Goal: Task Accomplishment & Management: Complete application form

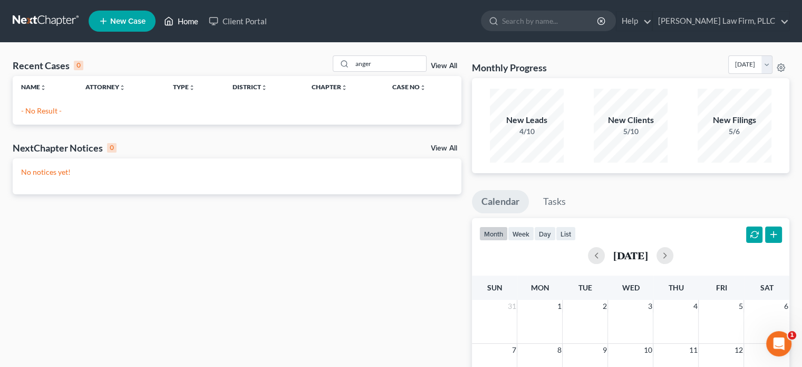
click at [181, 20] on link "Home" at bounding box center [181, 21] width 45 height 19
click at [170, 18] on icon at bounding box center [169, 21] width 7 height 8
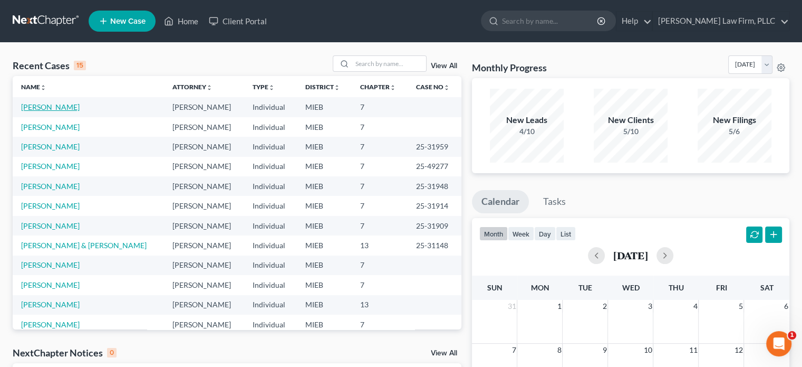
click at [60, 107] on link "[PERSON_NAME]" at bounding box center [50, 106] width 59 height 9
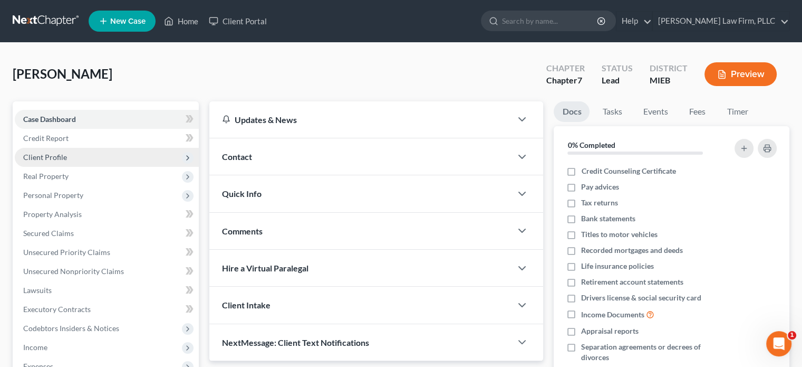
click at [56, 155] on span "Client Profile" at bounding box center [45, 156] width 44 height 9
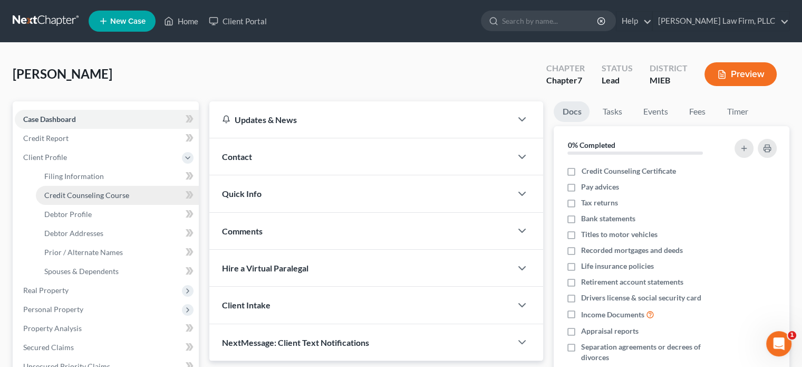
click at [68, 195] on span "Credit Counseling Course" at bounding box center [86, 194] width 85 height 9
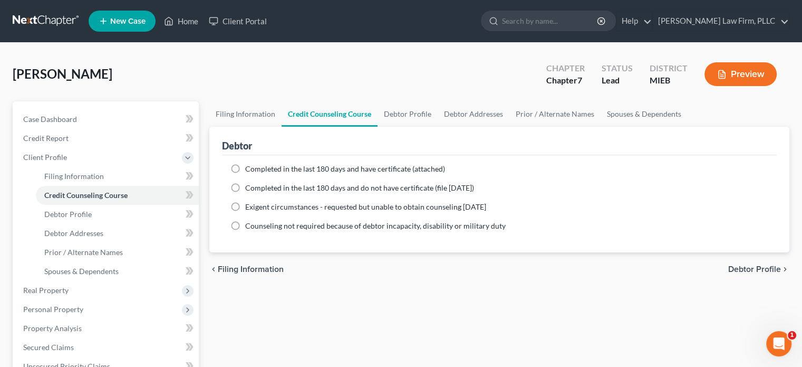
click at [245, 165] on label "Completed in the last 180 days and have certificate (attached)" at bounding box center [345, 169] width 200 height 11
click at [250, 165] on input "Completed in the last 180 days and have certificate (attached)" at bounding box center [253, 167] width 7 height 7
radio input "true"
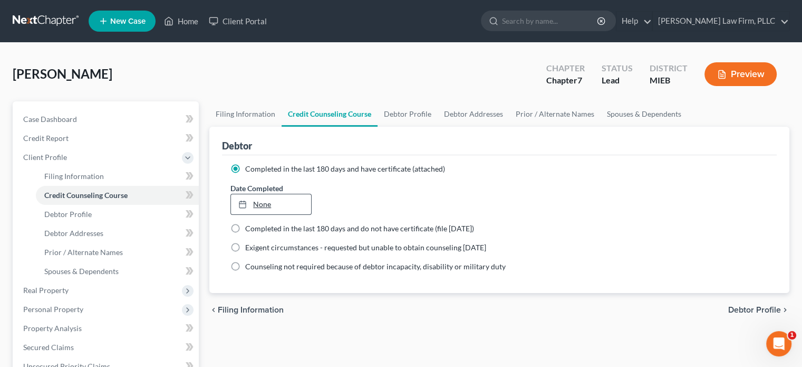
type input "[DATE]"
click at [260, 203] on link "None" at bounding box center [271, 204] width 80 height 20
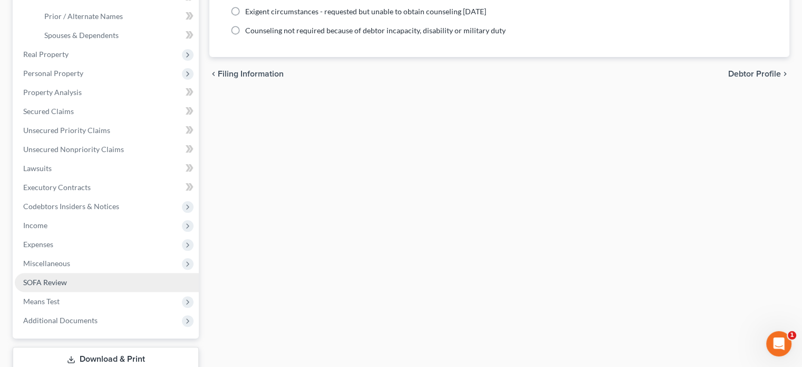
scroll to position [264, 0]
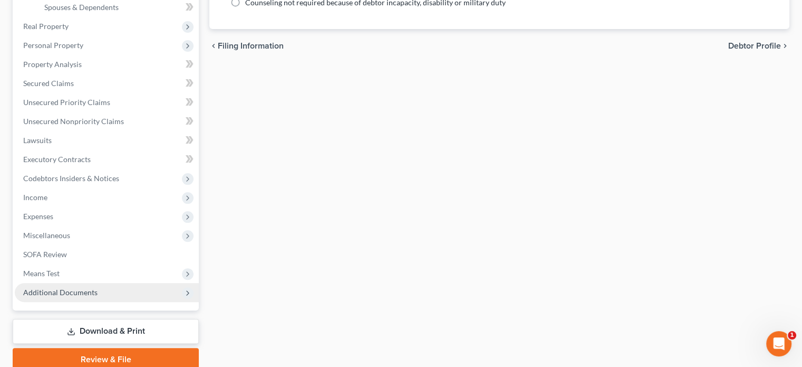
click at [80, 293] on span "Additional Documents" at bounding box center [60, 292] width 74 height 9
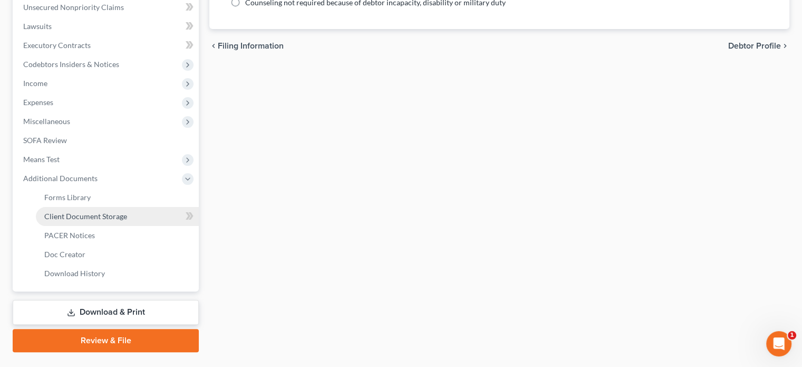
click at [95, 215] on span "Client Document Storage" at bounding box center [85, 216] width 83 height 9
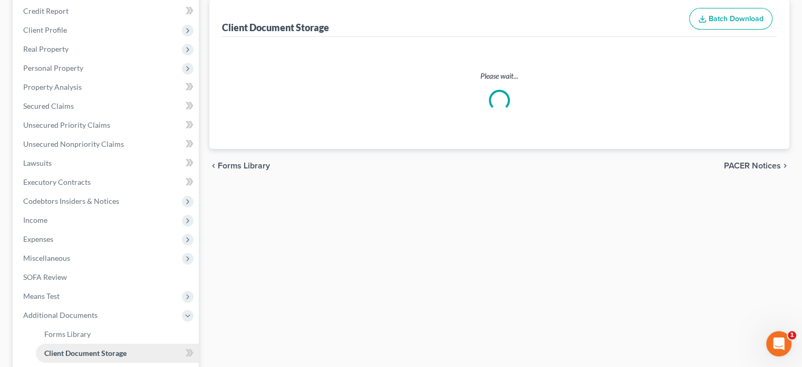
select select "6"
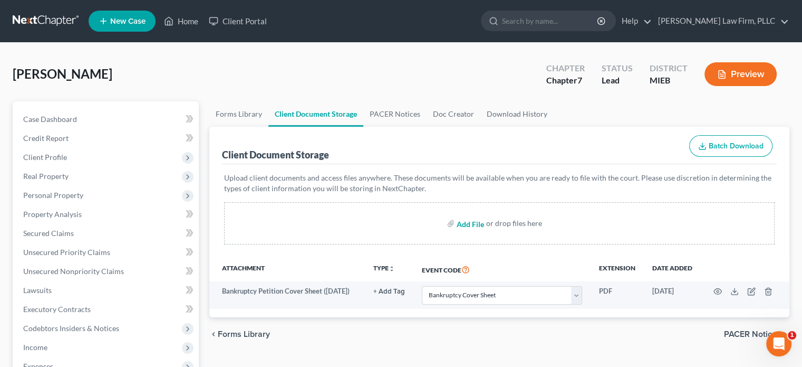
click at [464, 223] on input "file" at bounding box center [469, 223] width 25 height 19
type input "C:\fakepath\Cert. of Counseling.pdf"
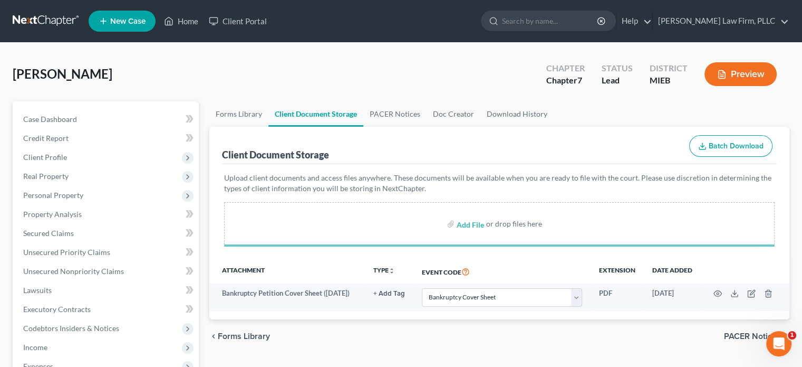
select select "6"
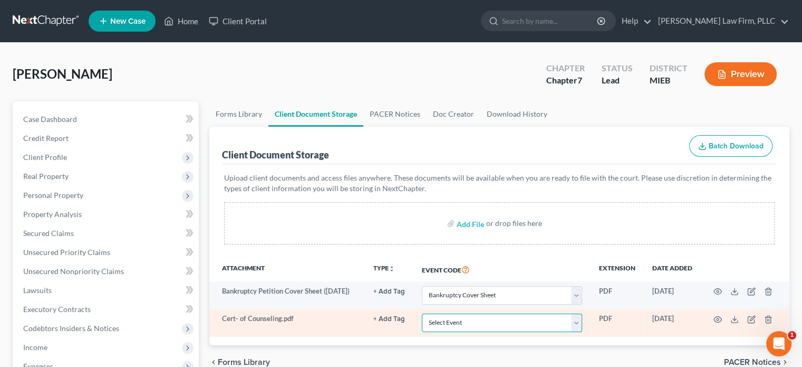
click at [573, 320] on select "Select Event 20 Largest Unsecured Creditors Amended Chapter 11 Plan Amended Cha…" at bounding box center [502, 322] width 160 height 18
select select "7"
click at [422, 313] on select "Select Event 20 Largest Unsecured Creditors Amended Chapter 11 Plan Amended Cha…" at bounding box center [502, 322] width 160 height 18
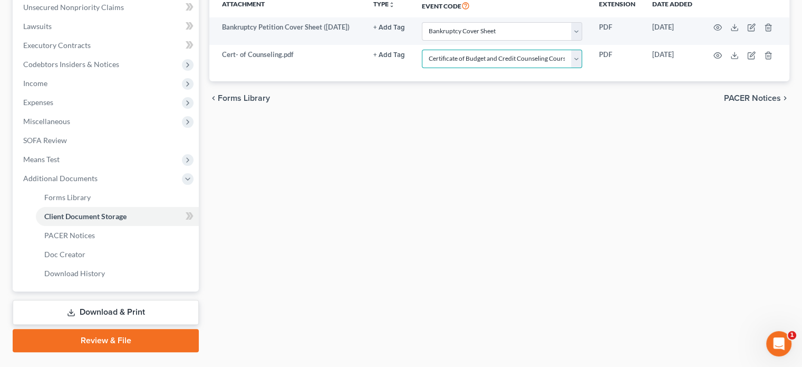
scroll to position [288, 0]
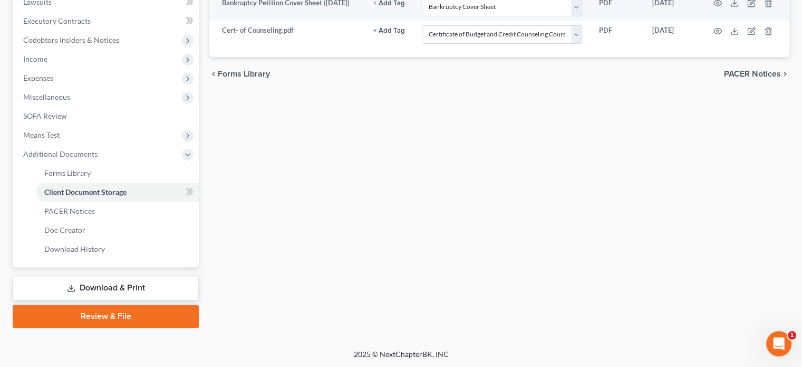
click at [128, 312] on link "Review & File" at bounding box center [106, 315] width 186 height 23
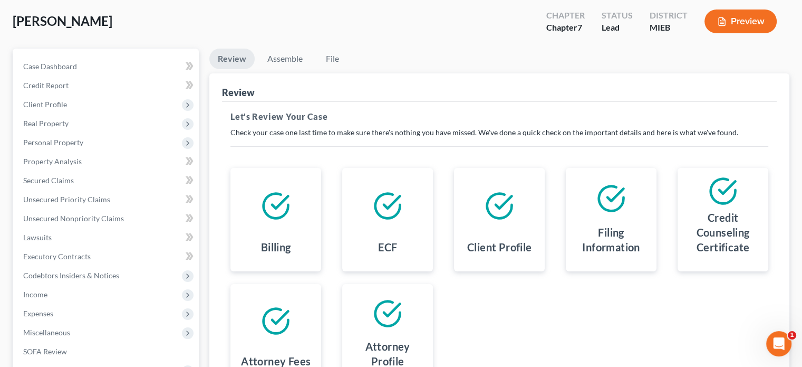
scroll to position [35, 0]
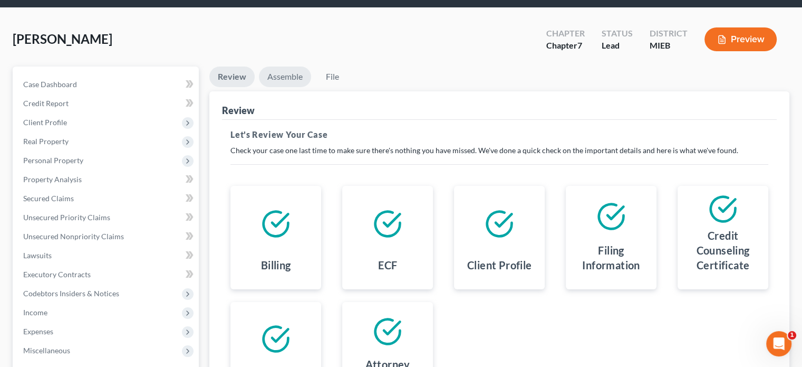
click at [291, 77] on link "Assemble" at bounding box center [285, 76] width 52 height 21
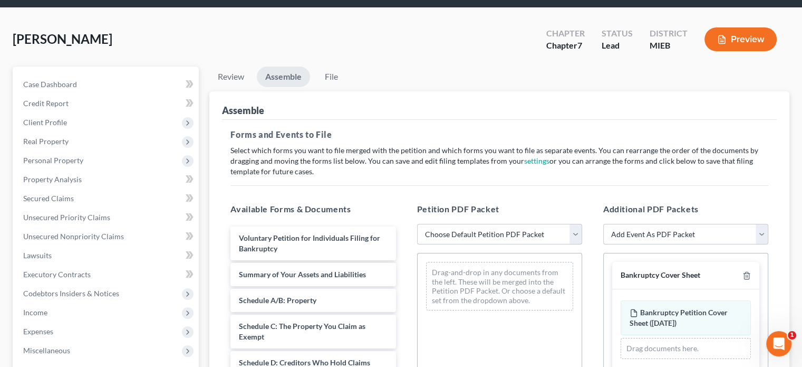
click at [576, 234] on select "Choose Default Petition PDF Packet Emergency Filing (Voluntary Petition and Cre…" at bounding box center [499, 234] width 165 height 21
select select "2"
click at [417, 224] on select "Choose Default Petition PDF Packet Emergency Filing (Voluntary Petition and Cre…" at bounding box center [499, 234] width 165 height 21
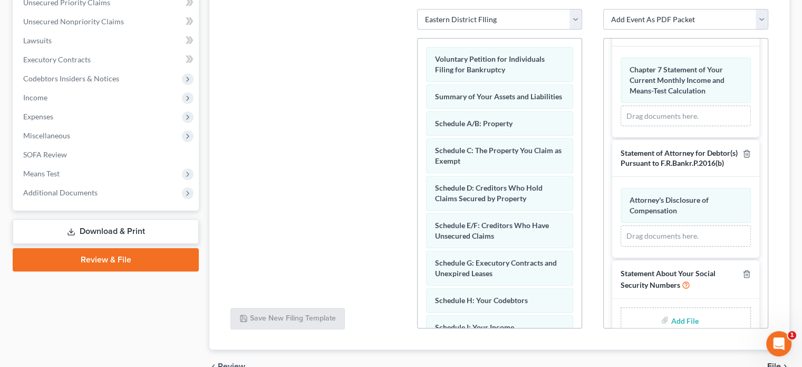
scroll to position [515, 0]
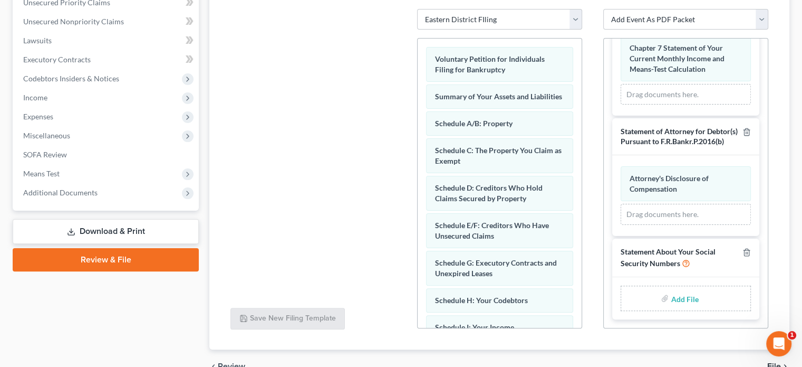
click at [679, 298] on input "file" at bounding box center [683, 298] width 25 height 19
type input "C:\fakepath\Statement of Soc. Sec. Number.pdf"
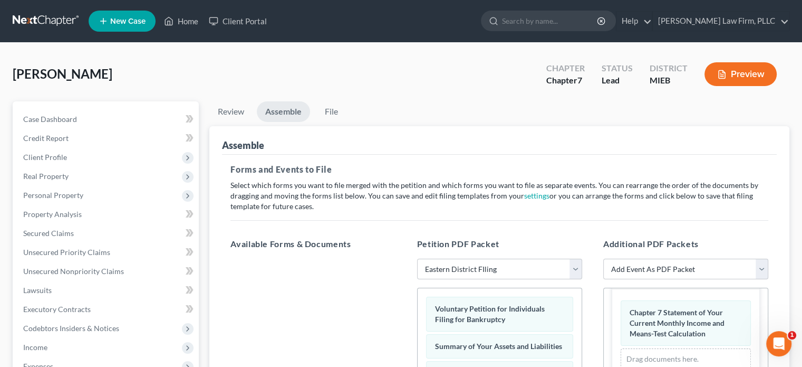
scroll to position [0, 0]
click at [326, 111] on link "File" at bounding box center [331, 111] width 34 height 21
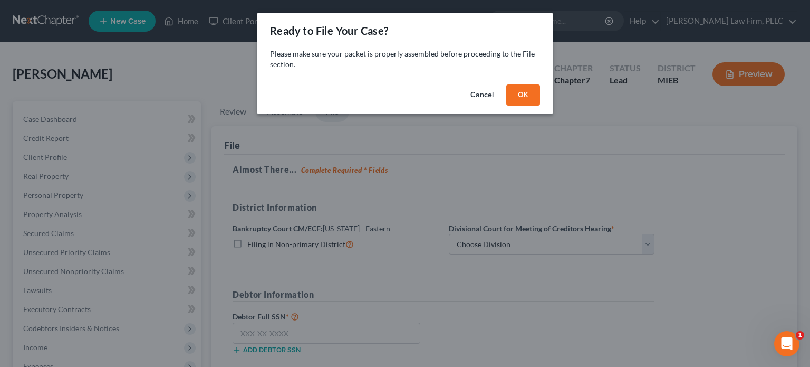
click at [526, 91] on button "OK" at bounding box center [523, 94] width 34 height 21
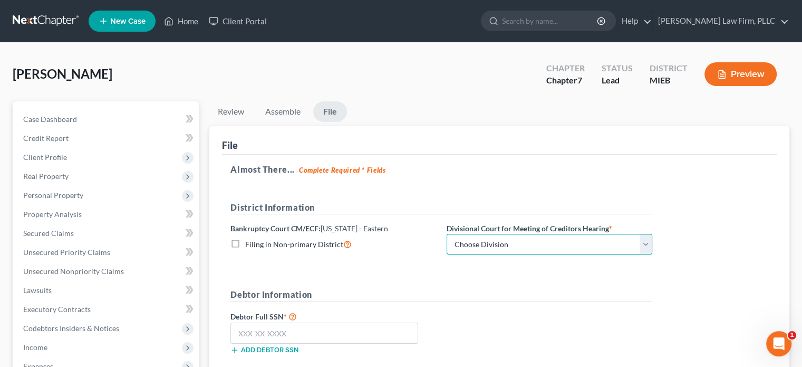
click at [552, 240] on select "Choose Division [GEOGRAPHIC_DATA] [GEOGRAPHIC_DATA] [GEOGRAPHIC_DATA]" at bounding box center [550, 244] width 206 height 21
select select "2"
click at [447, 234] on select "Choose Division [GEOGRAPHIC_DATA] [GEOGRAPHIC_DATA] [GEOGRAPHIC_DATA]" at bounding box center [550, 244] width 206 height 21
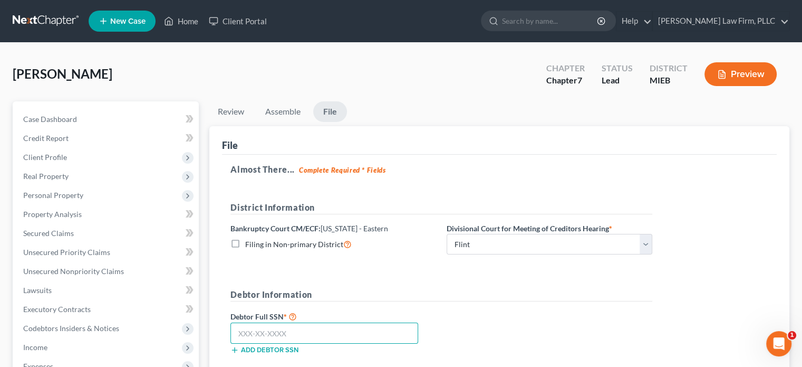
click at [359, 326] on input "text" at bounding box center [325, 332] width 188 height 21
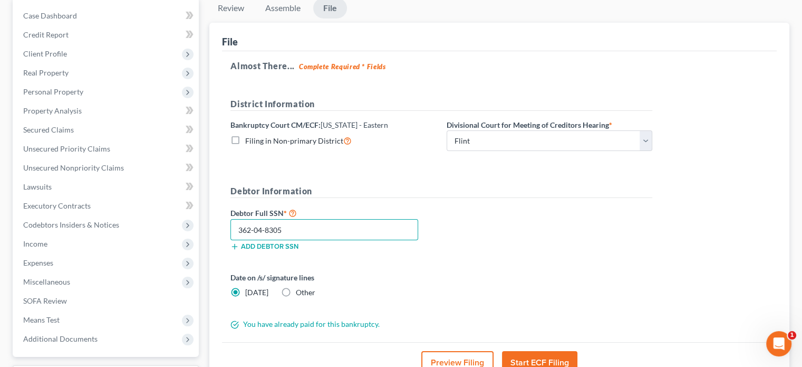
scroll to position [106, 0]
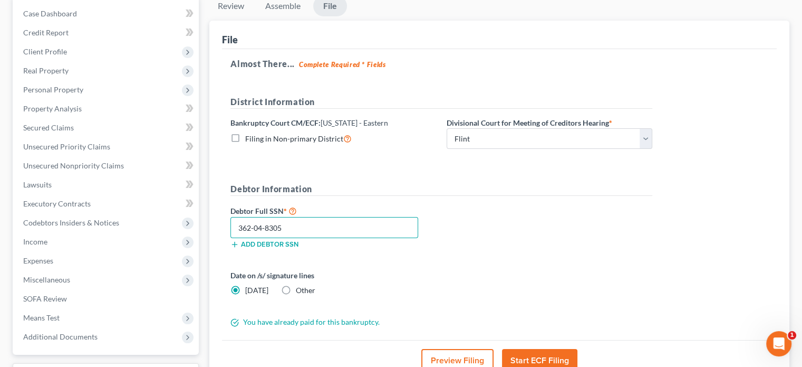
type input "362-04-8305"
click at [517, 359] on button "Start ECF Filing" at bounding box center [539, 360] width 75 height 23
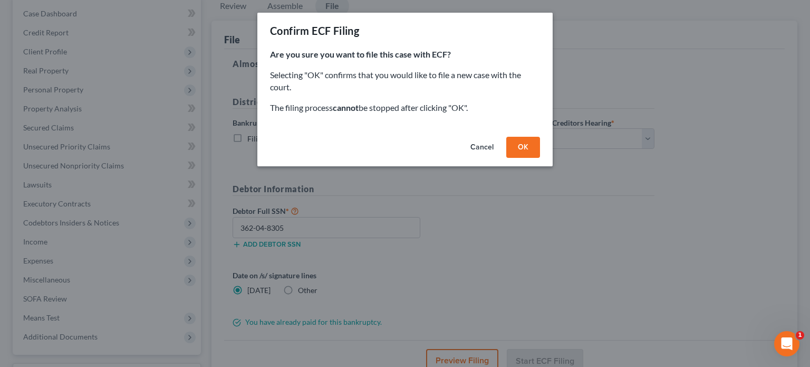
click at [530, 149] on button "OK" at bounding box center [523, 147] width 34 height 21
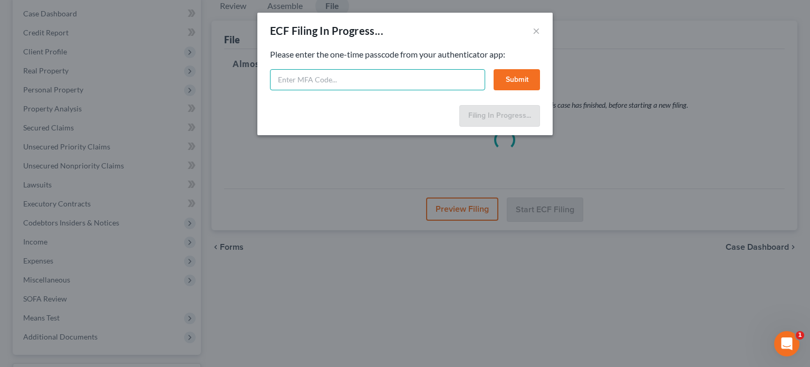
click at [427, 75] on input "text" at bounding box center [377, 79] width 215 height 21
type input "089139"
click at [528, 76] on button "Submit" at bounding box center [517, 79] width 46 height 21
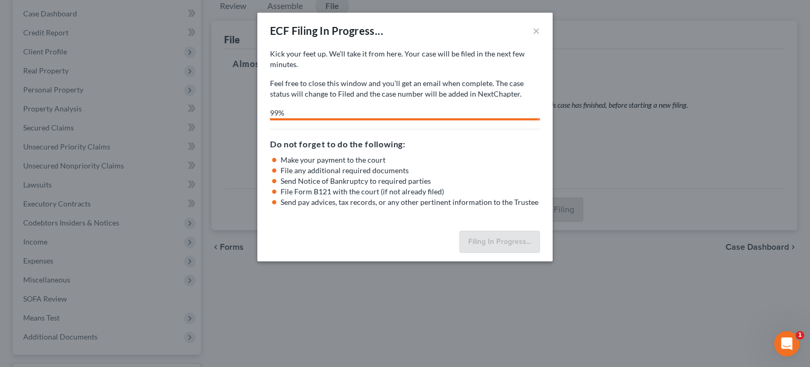
select select "2"
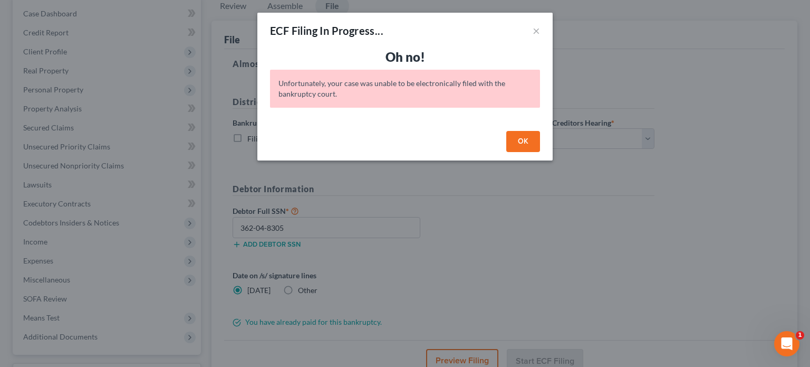
click at [526, 146] on button "OK" at bounding box center [523, 141] width 34 height 21
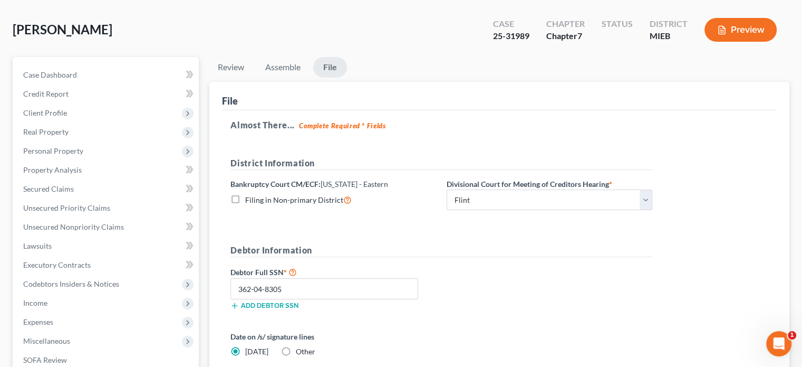
scroll to position [0, 0]
